Goal: Use online tool/utility: Utilize a website feature to perform a specific function

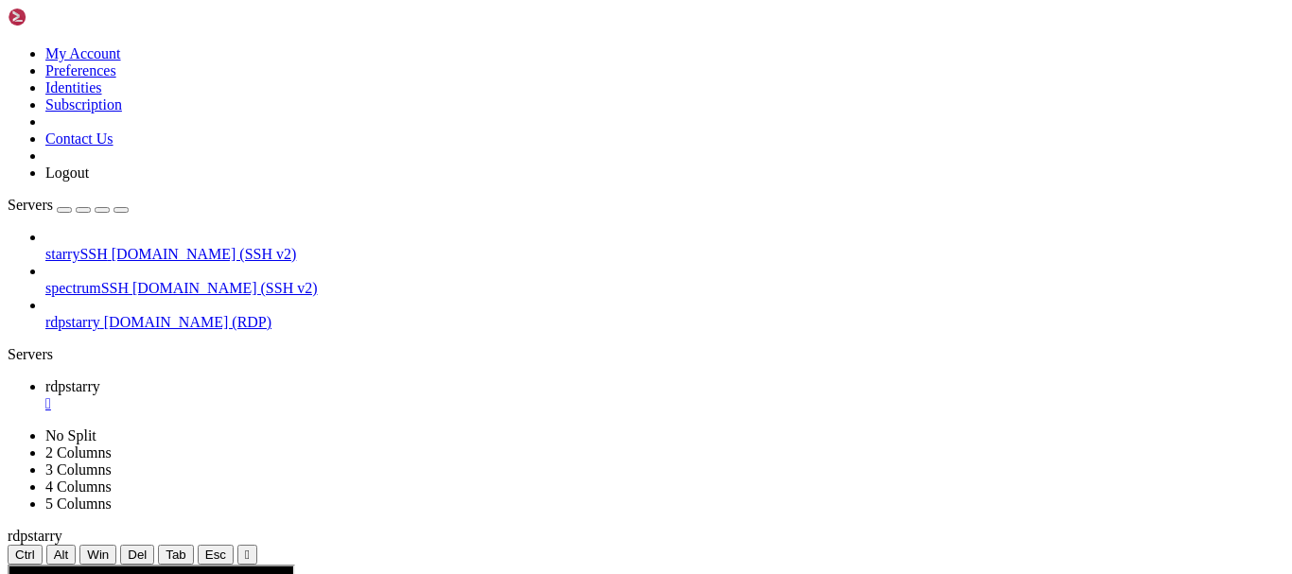
click at [250, 548] on div "" at bounding box center [247, 555] width 5 height 14
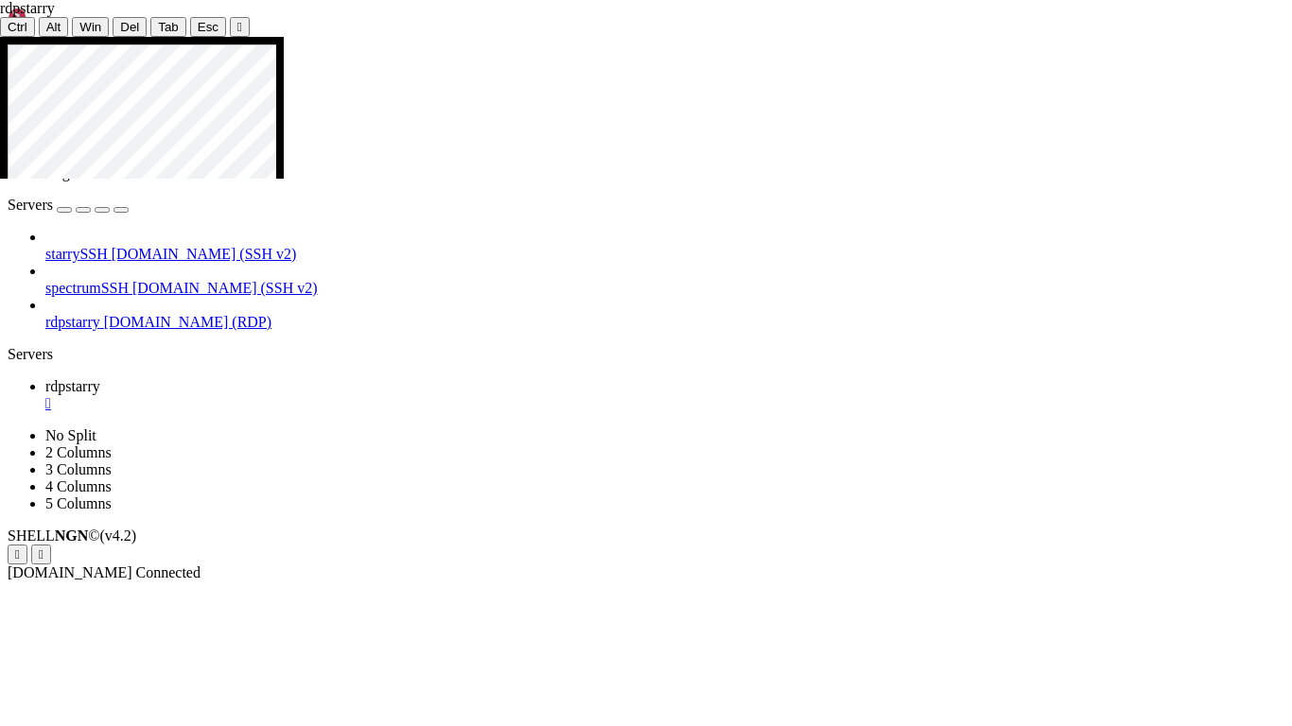
drag, startPoint x: 498, startPoint y: 345, endPoint x: 449, endPoint y: 327, distance: 51.5
